Goal: Task Accomplishment & Management: Manage account settings

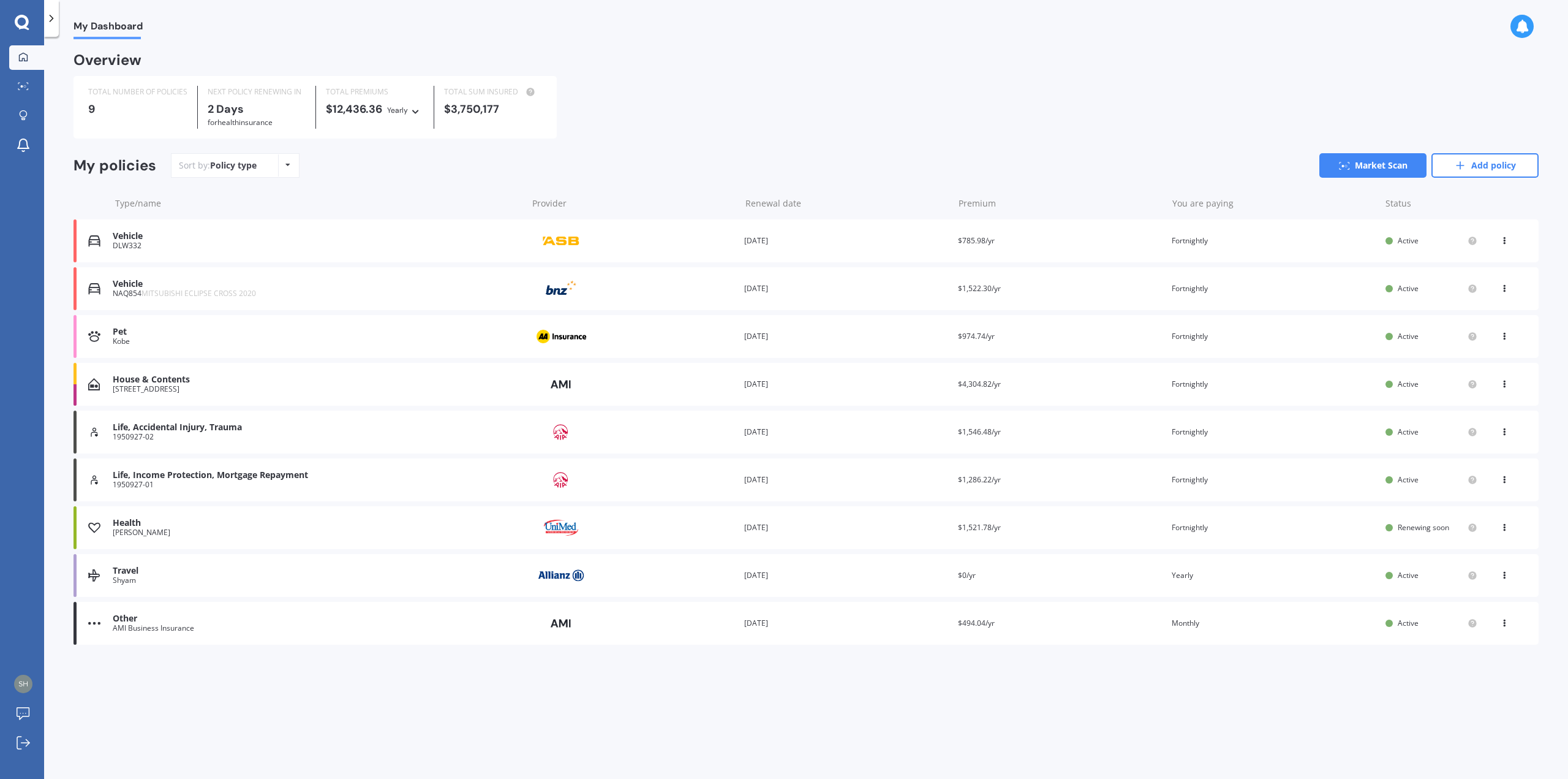
click at [50, 24] on div at bounding box center [52, 18] width 15 height 37
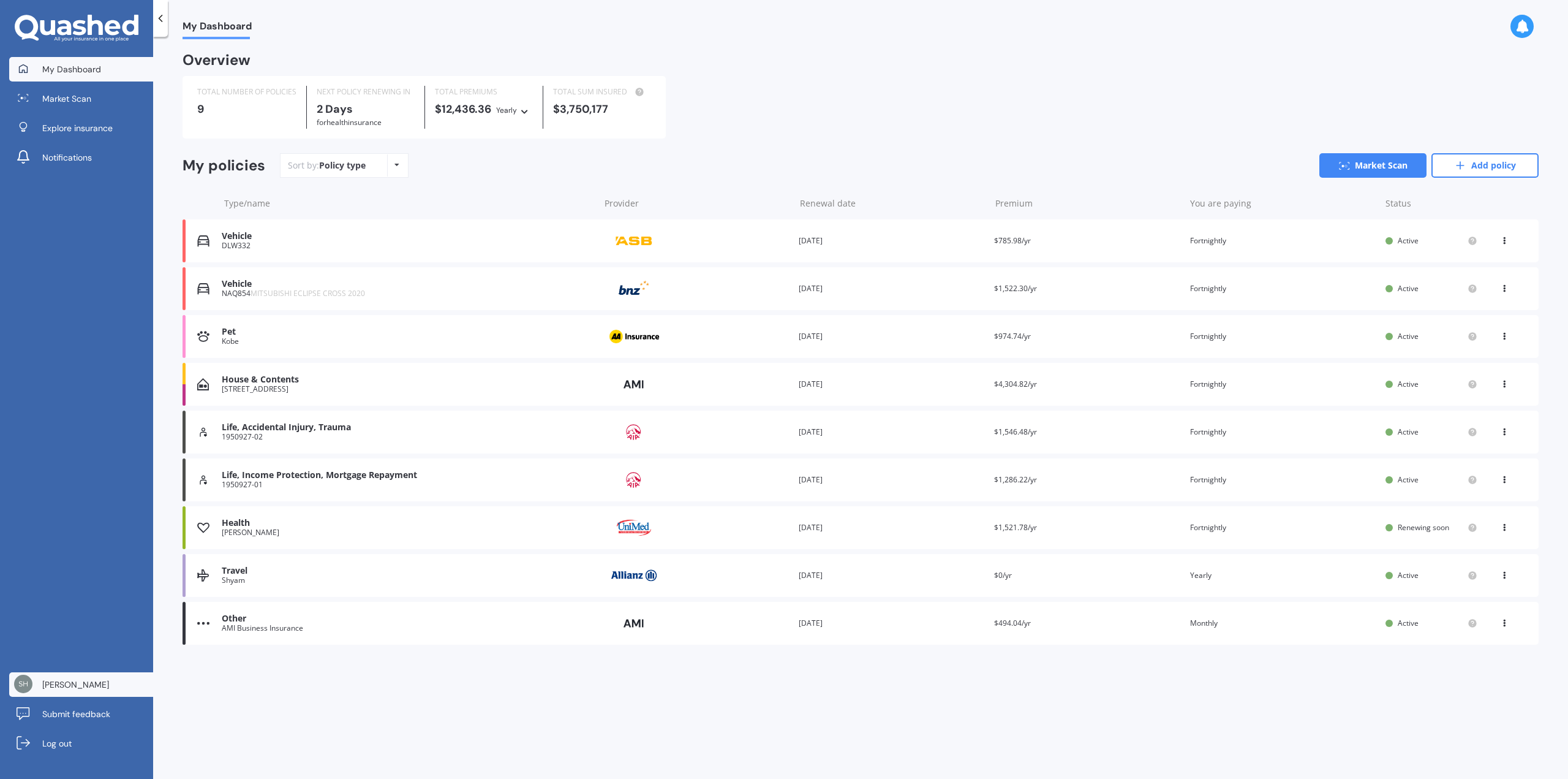
click at [67, 696] on link "[PERSON_NAME]" at bounding box center [81, 685] width 144 height 24
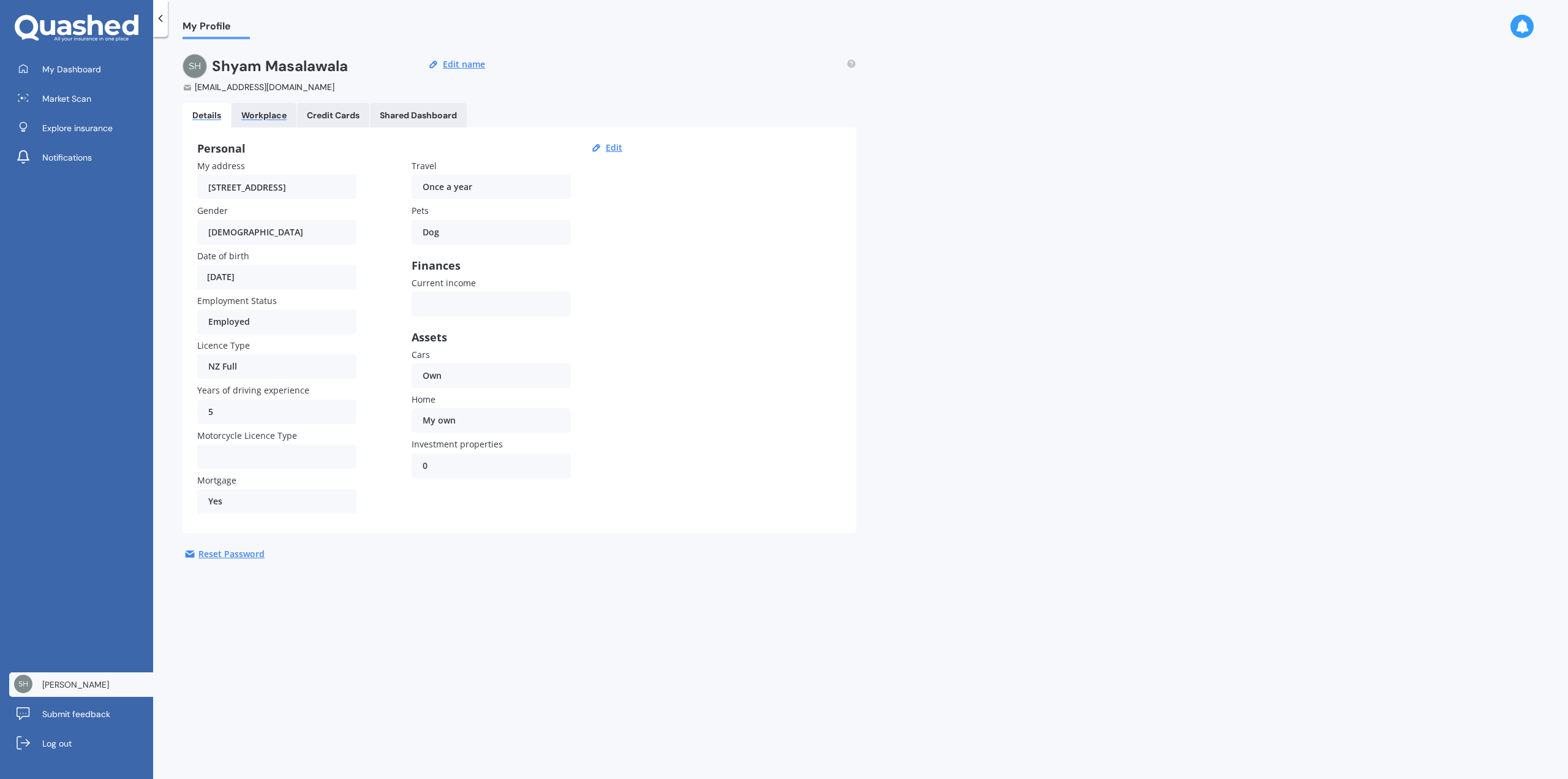
click at [257, 116] on div "Workplace" at bounding box center [264, 115] width 45 height 10
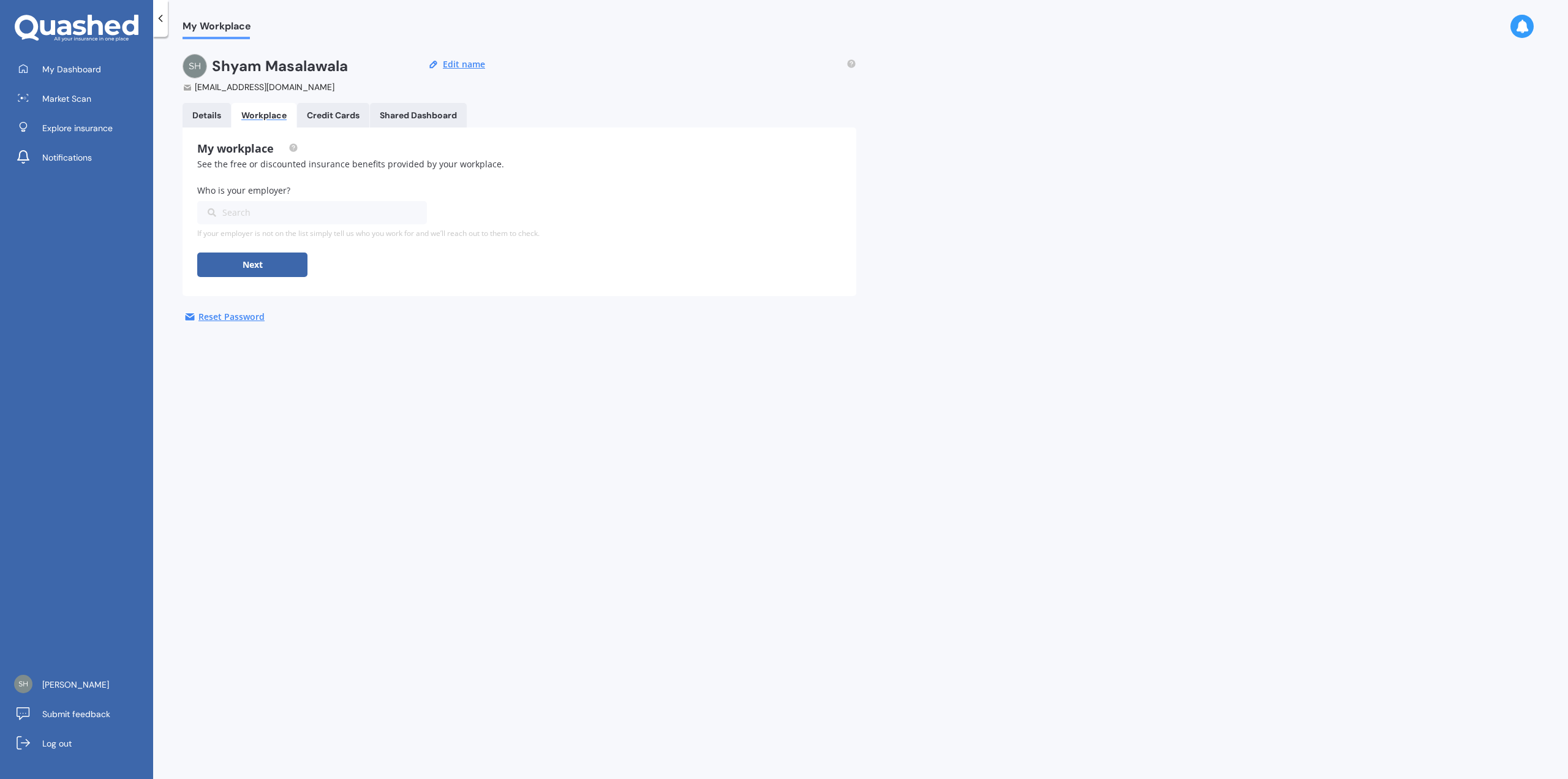
click at [320, 121] on Cards "Credit Cards" at bounding box center [333, 115] width 72 height 24
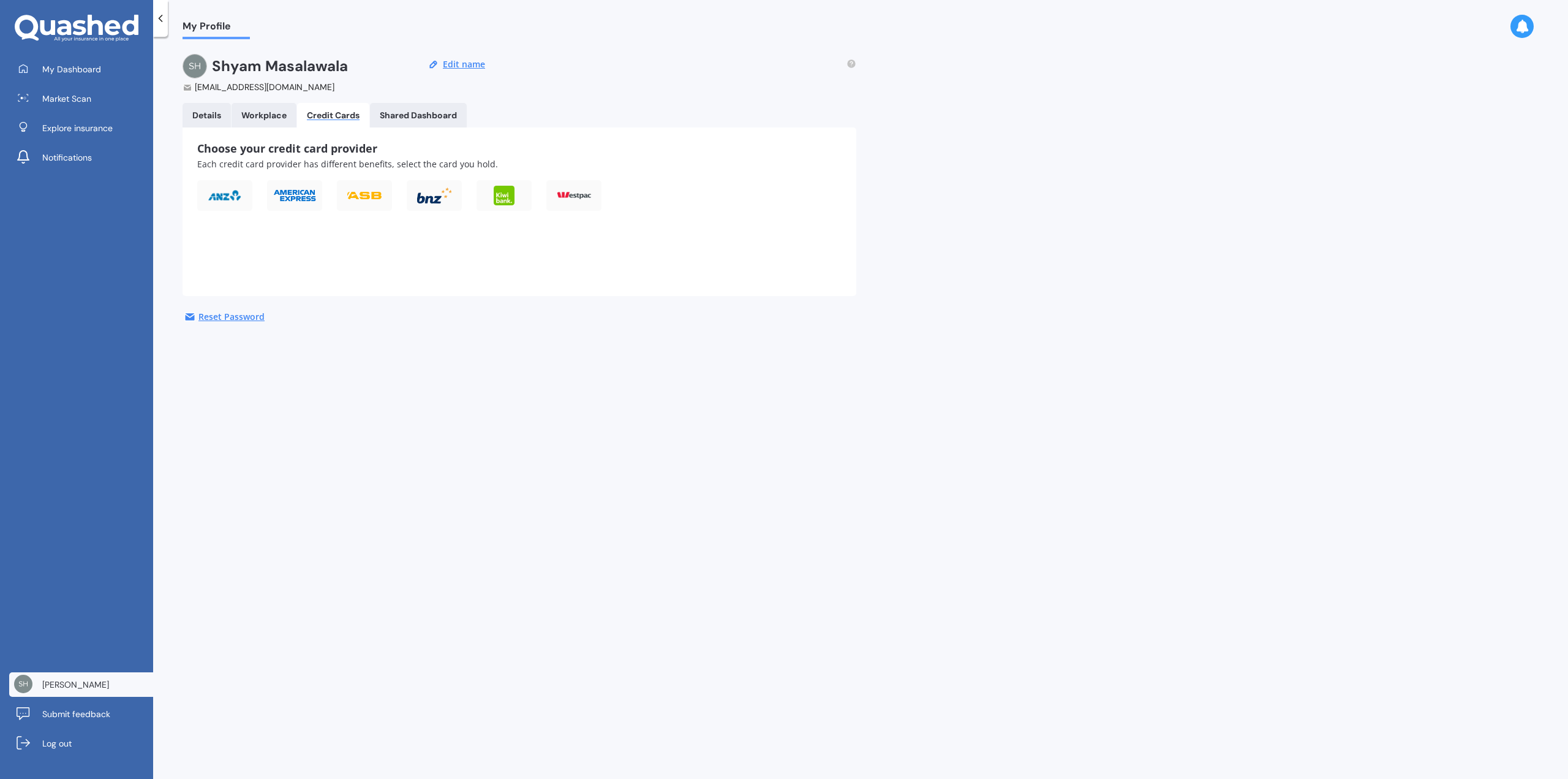
click at [409, 103] on Dashboard "Shared Dashboard" at bounding box center [418, 115] width 97 height 24
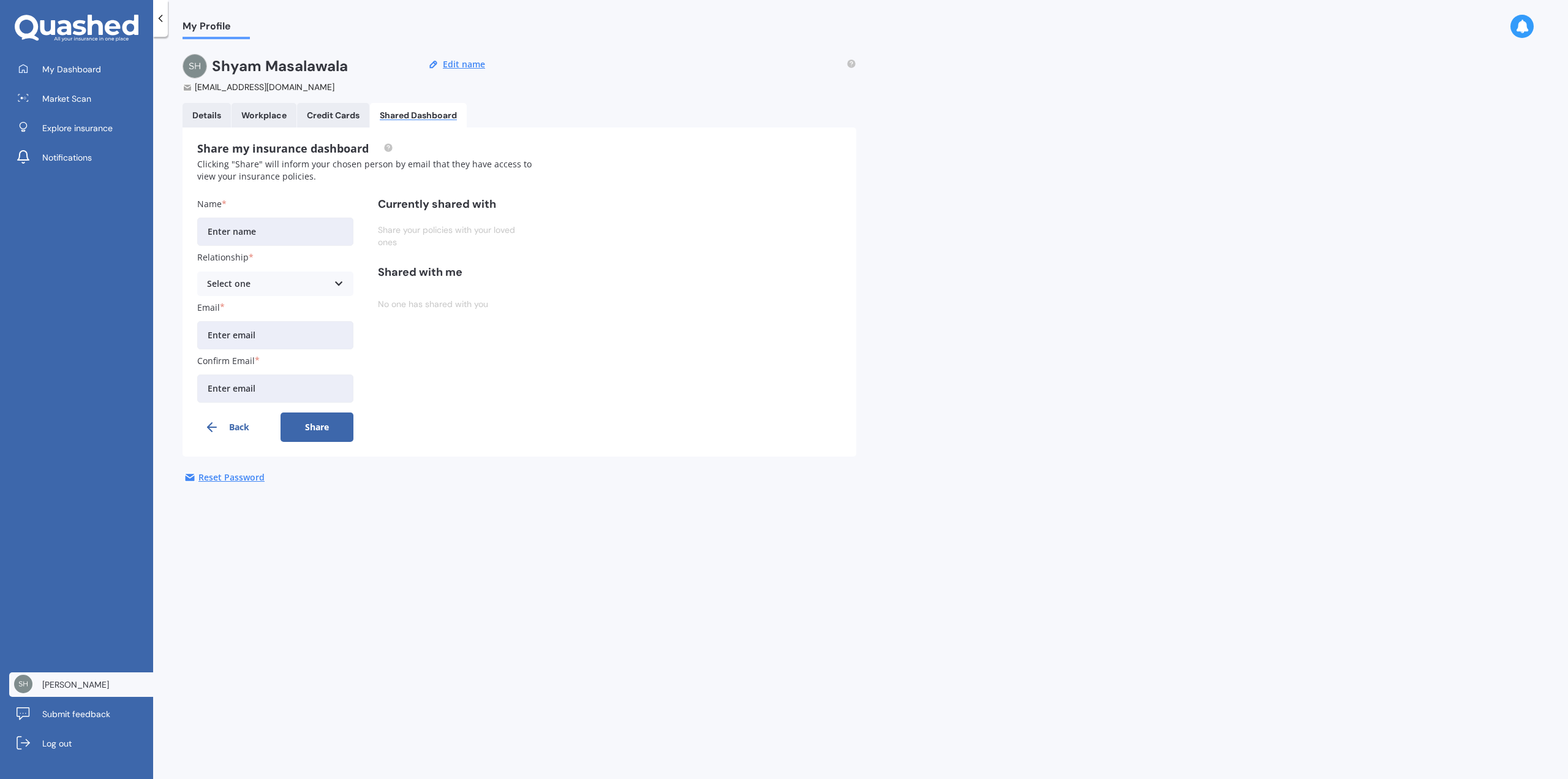
click at [251, 228] on input "Name" at bounding box center [275, 231] width 156 height 28
click at [235, 230] on input "Name" at bounding box center [275, 231] width 156 height 28
type input "[PERSON_NAME] Archipow [PERSON_NAME]"
click at [282, 282] on div "Select one" at bounding box center [267, 283] width 120 height 13
click at [250, 350] on div "Partner" at bounding box center [276, 351] width 155 height 22
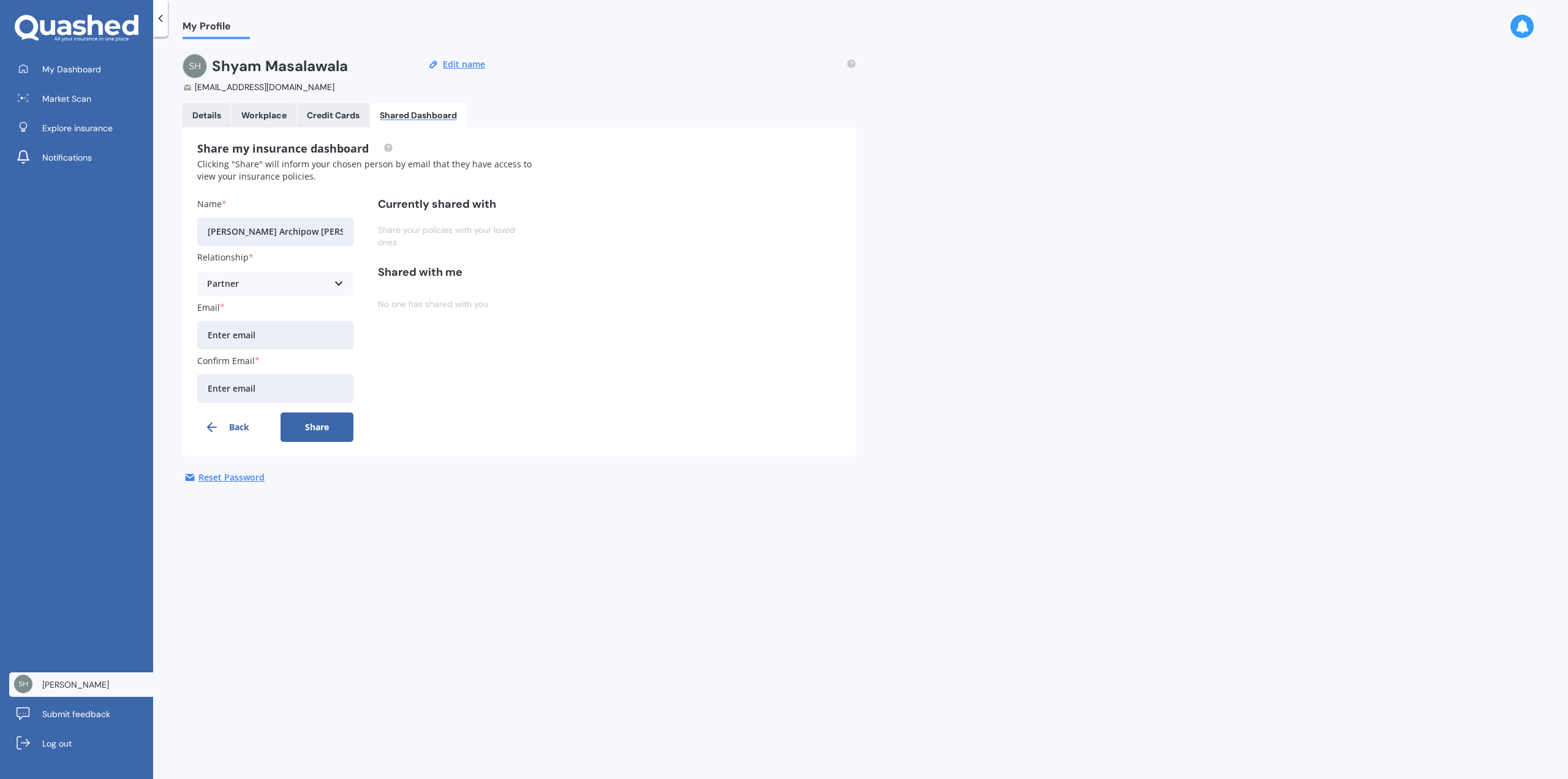
click at [237, 341] on input "Email" at bounding box center [275, 335] width 156 height 28
type input "[EMAIL_ADDRESS][DOMAIN_NAME]"
click at [318, 430] on button "Share" at bounding box center [317, 427] width 73 height 30
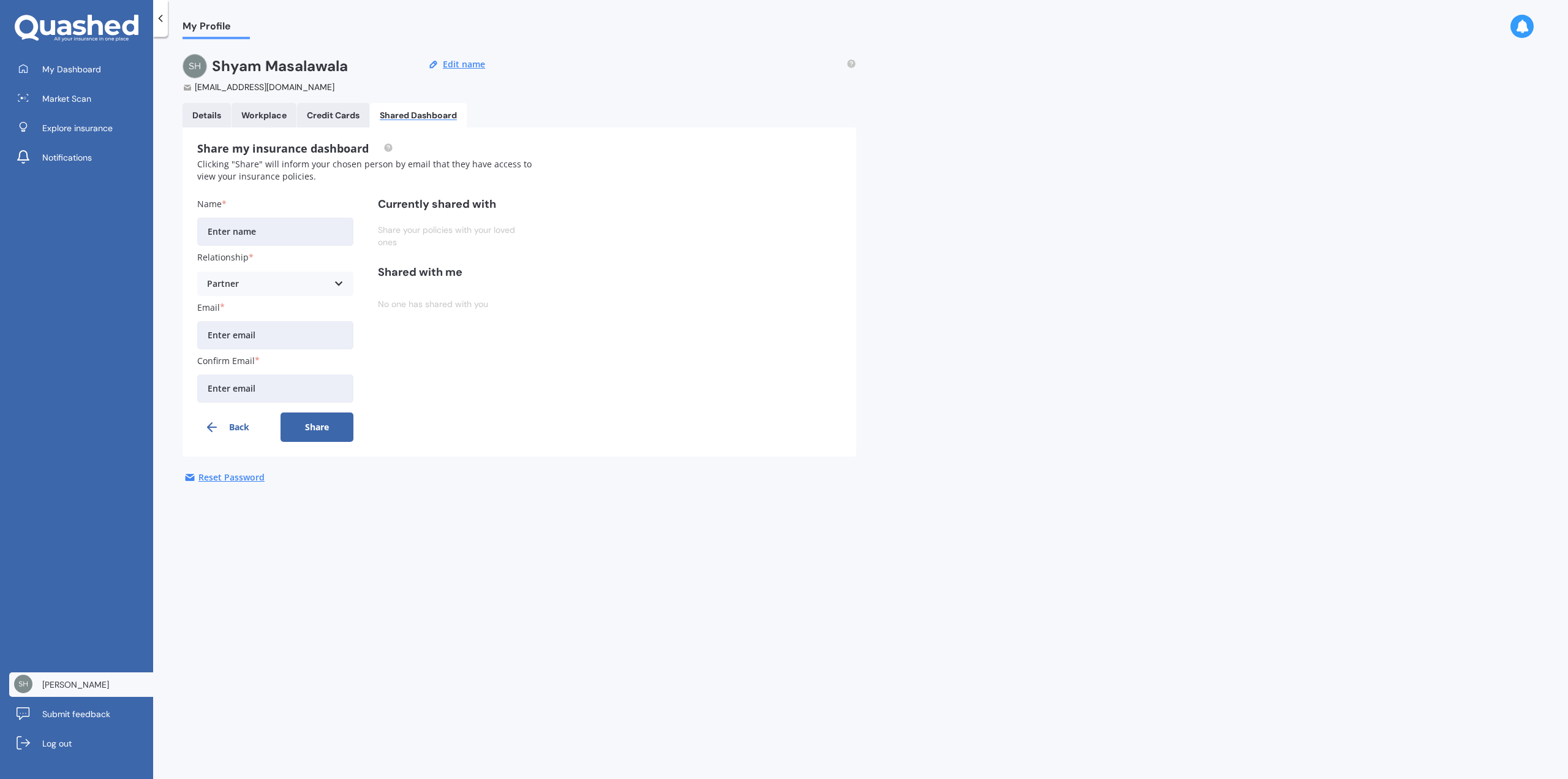
scroll to position [0, 0]
click at [332, 116] on div "Credit Cards" at bounding box center [334, 115] width 52 height 10
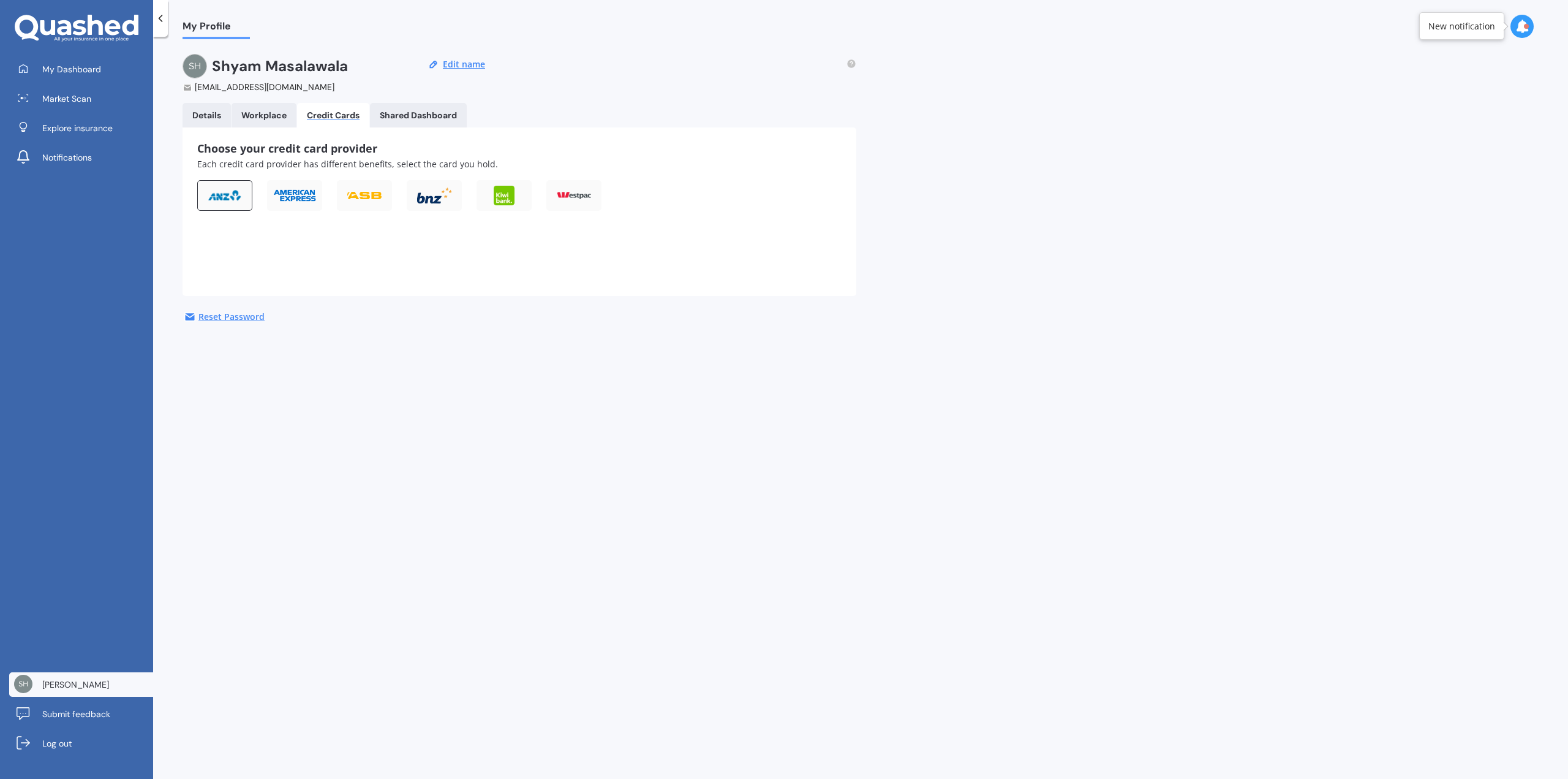
click at [215, 202] on div at bounding box center [224, 195] width 55 height 31
click at [237, 278] on img at bounding box center [243, 281] width 92 height 59
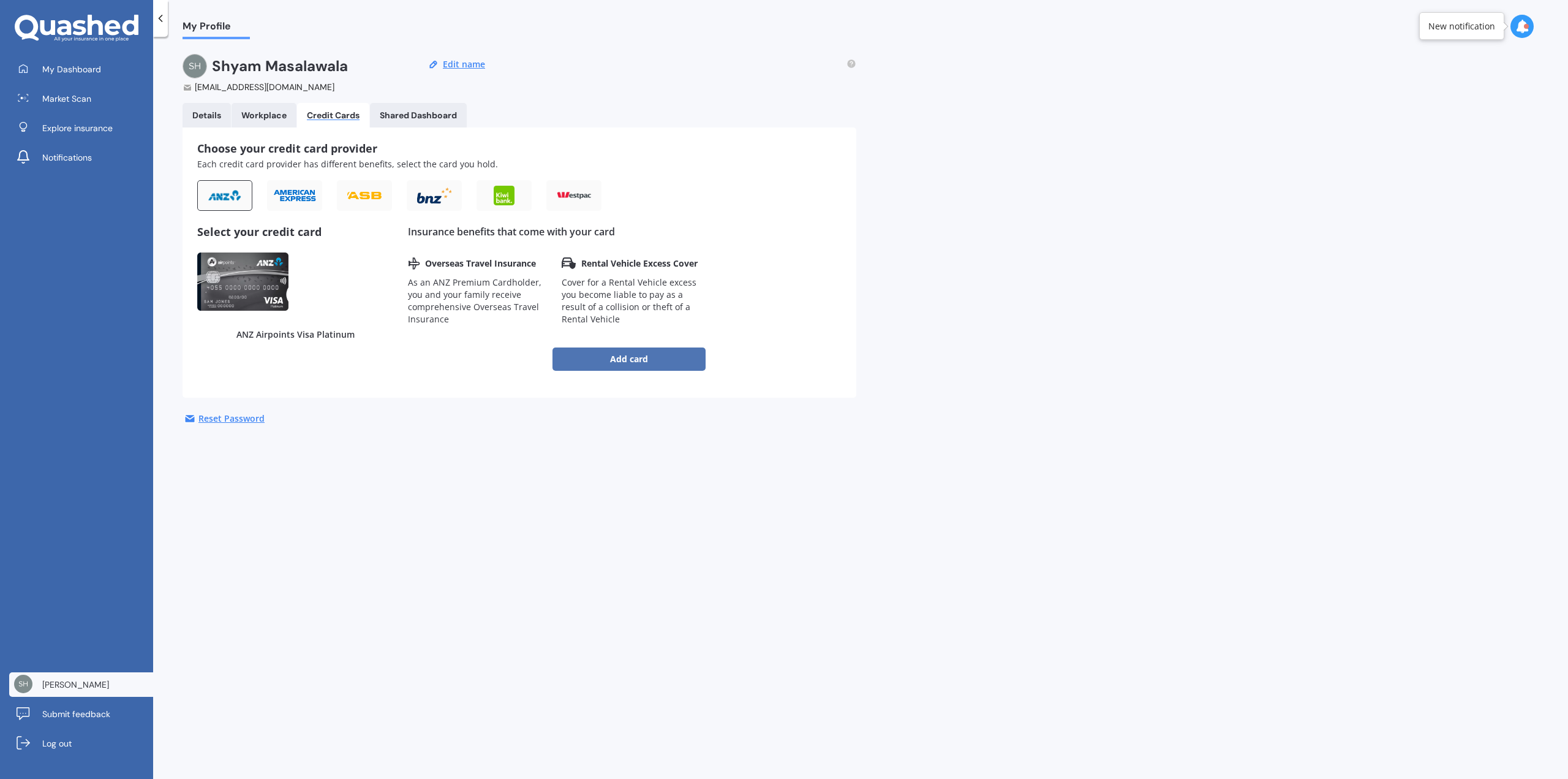
click at [640, 364] on button "Add card" at bounding box center [629, 359] width 153 height 24
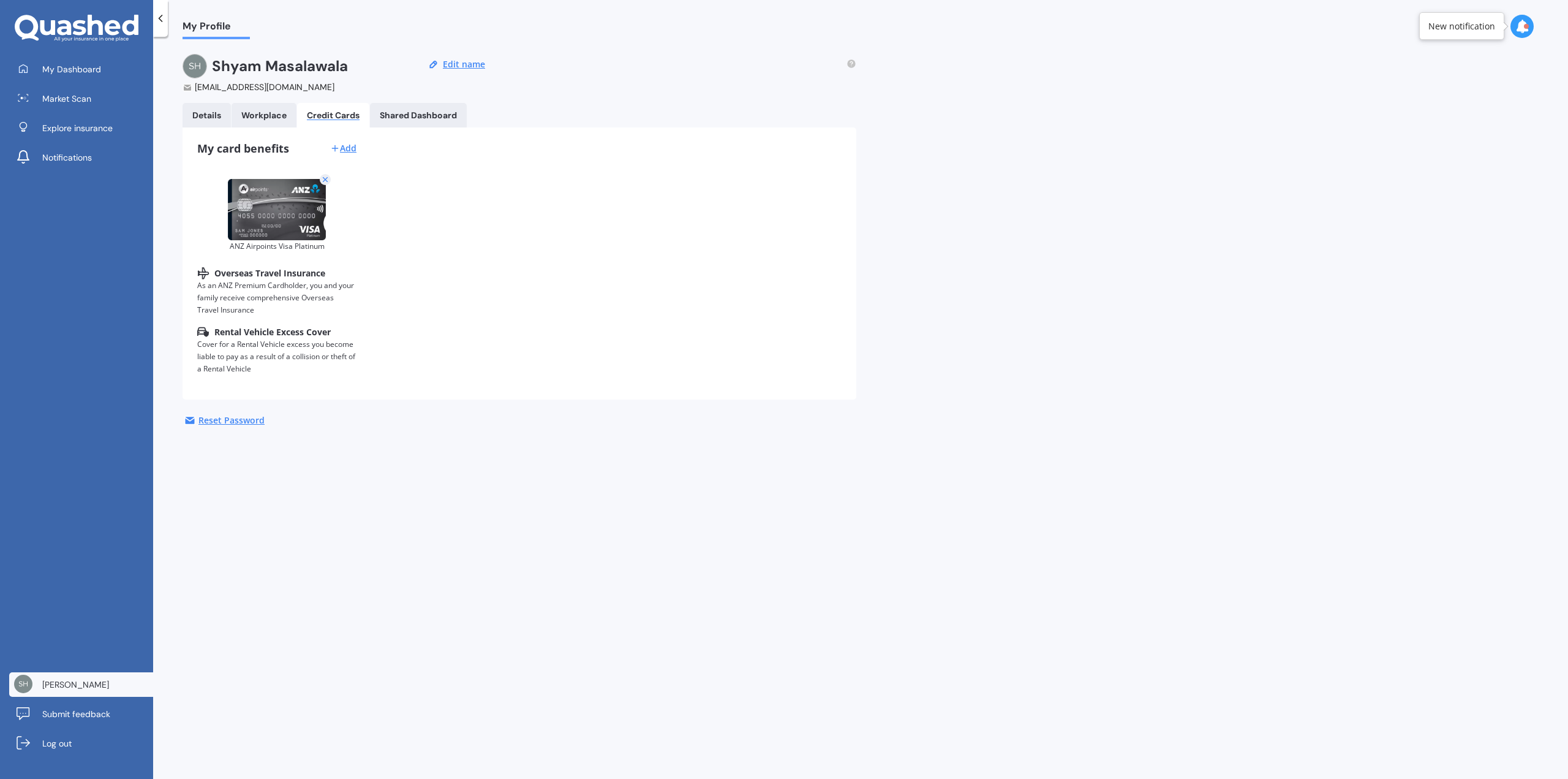
click at [201, 122] on link "Details" at bounding box center [206, 115] width 48 height 24
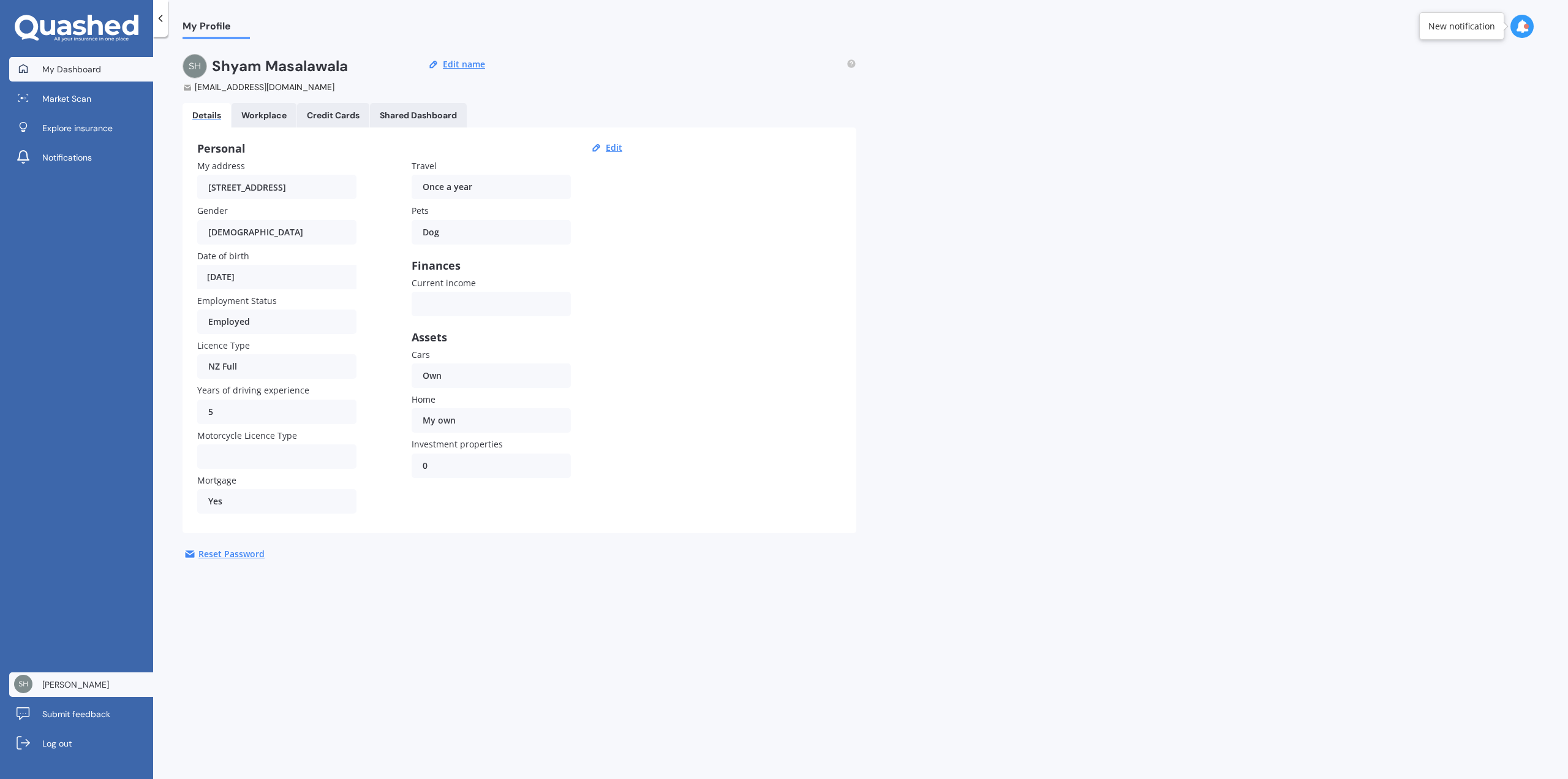
click at [94, 73] on span "My Dashboard" at bounding box center [71, 69] width 58 height 12
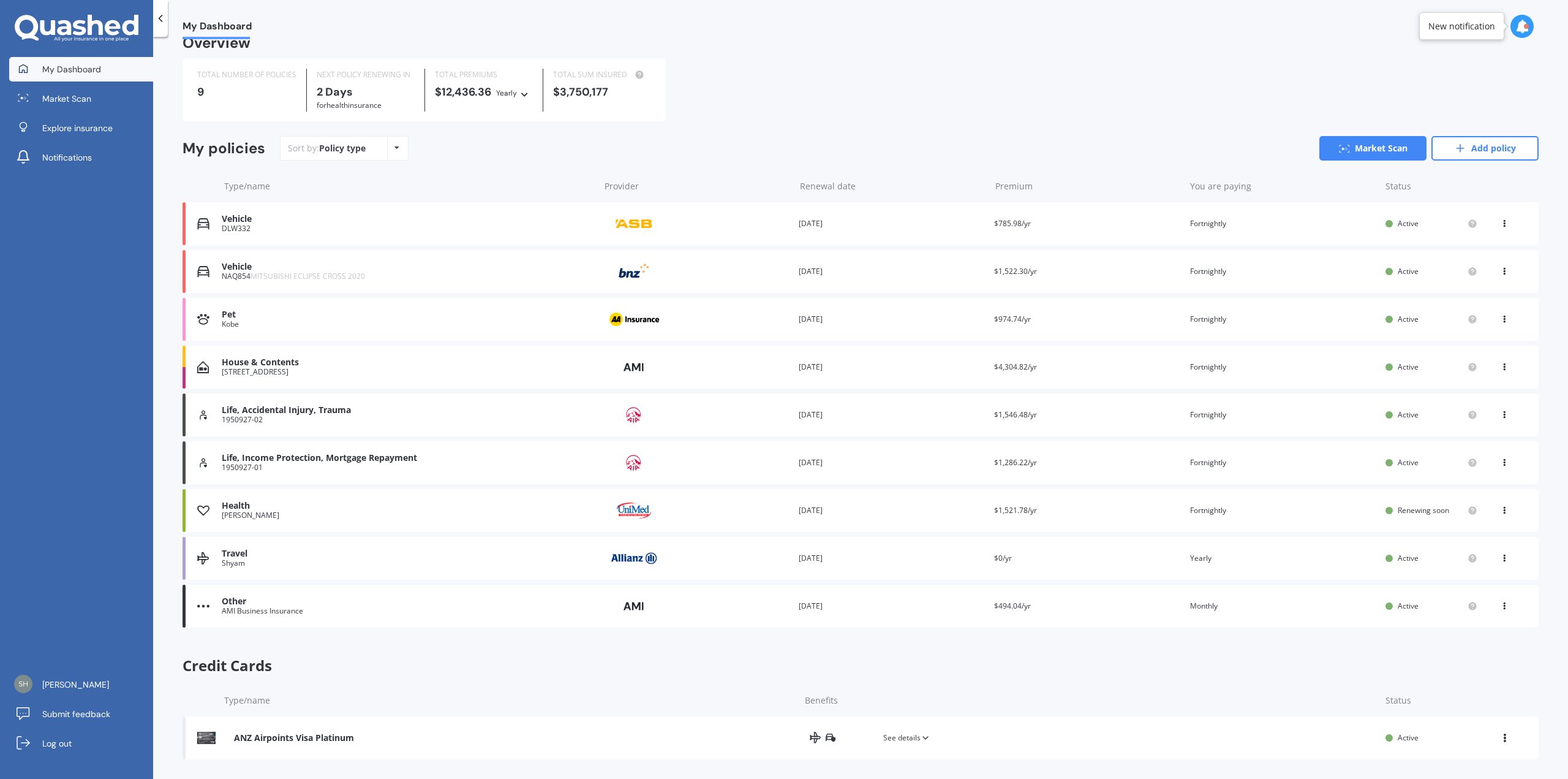
scroll to position [25, 0]
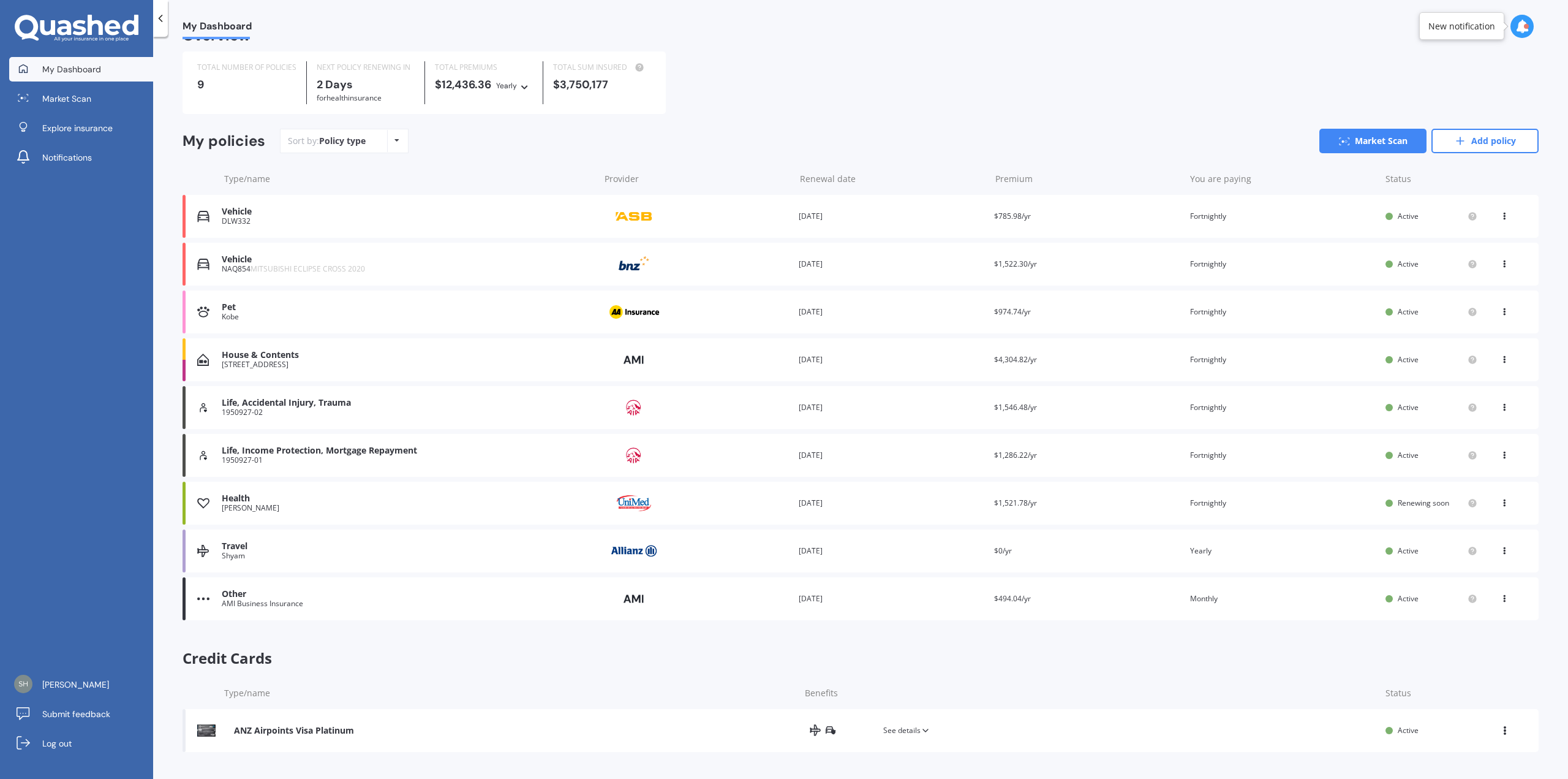
click at [1501, 552] on icon at bounding box center [1505, 548] width 9 height 7
click at [1474, 602] on div "Delete" at bounding box center [1477, 599] width 121 height 24
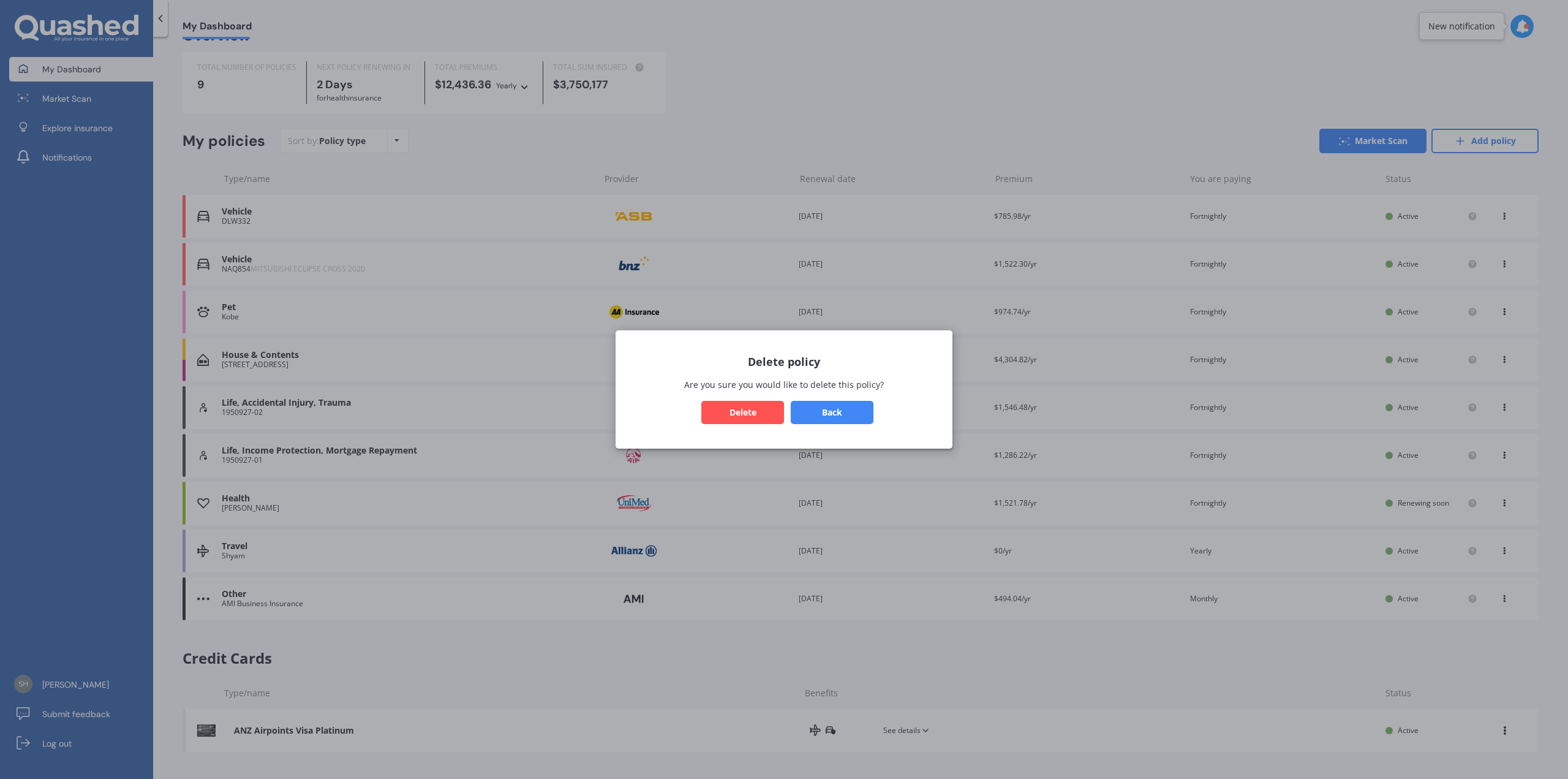
click at [754, 413] on button "Delete" at bounding box center [742, 412] width 83 height 24
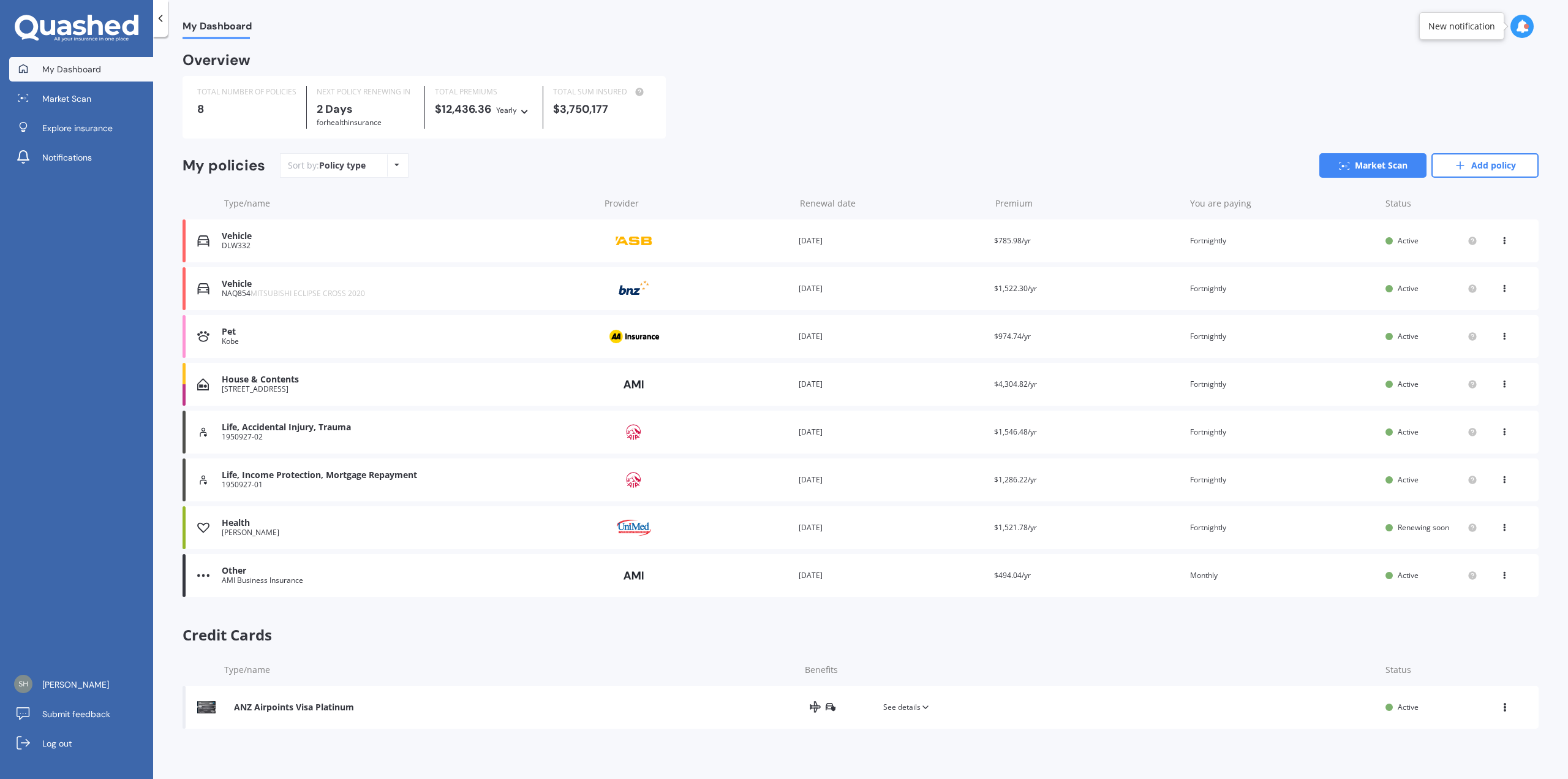
scroll to position [0, 0]
click at [925, 707] on icon at bounding box center [925, 707] width 10 height 10
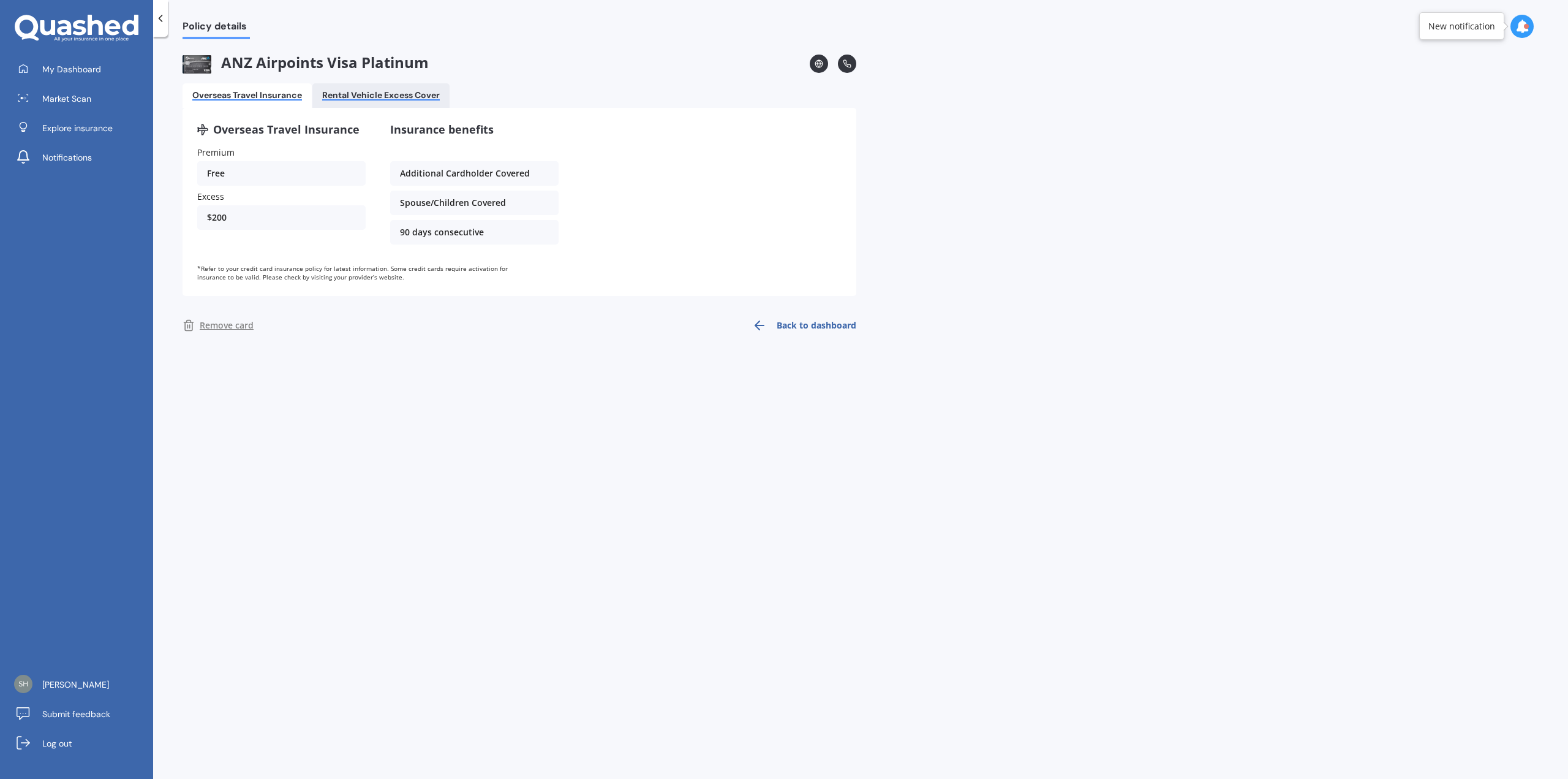
click at [419, 98] on div "Rental Vehicle Excess Cover" at bounding box center [381, 95] width 118 height 10
click at [282, 87] on Insurance "Overseas Travel Insurance" at bounding box center [247, 95] width 129 height 24
click at [763, 327] on icon at bounding box center [760, 325] width 15 height 15
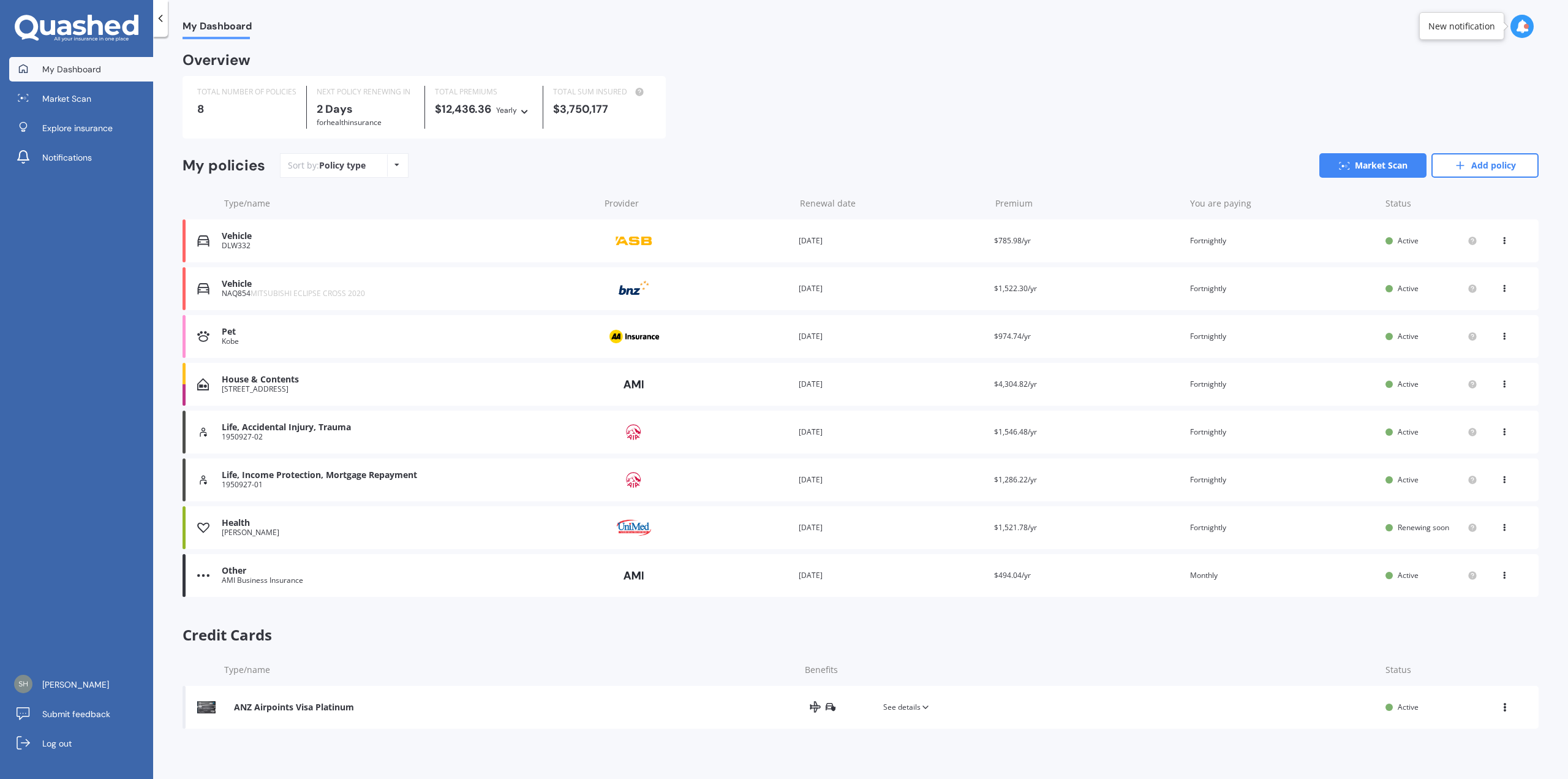
click at [1506, 31] on div "New notification" at bounding box center [1465, 26] width 92 height 28
click at [1520, 31] on icon at bounding box center [1522, 25] width 13 height 13
click at [1238, 77] on div "TOTAL NUMBER OF POLICIES 8 NEXT POLICY RENEWING [DATE] for Health insurance TOT…" at bounding box center [861, 107] width 1357 height 63
click at [292, 342] on div "Kobe" at bounding box center [408, 341] width 372 height 9
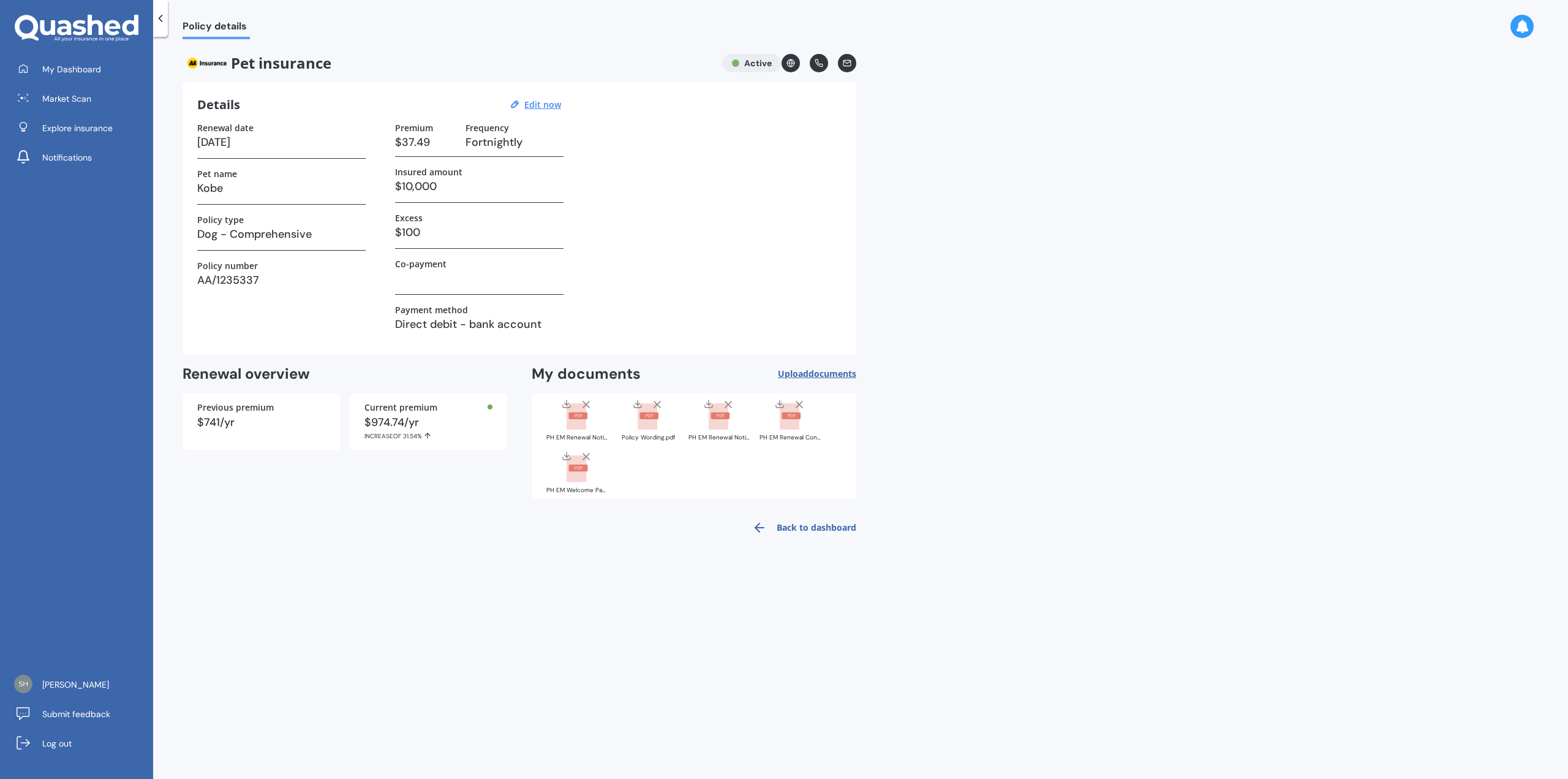
click at [572, 414] on rect at bounding box center [578, 416] width 19 height 7
